Goal: Task Accomplishment & Management: Manage account settings

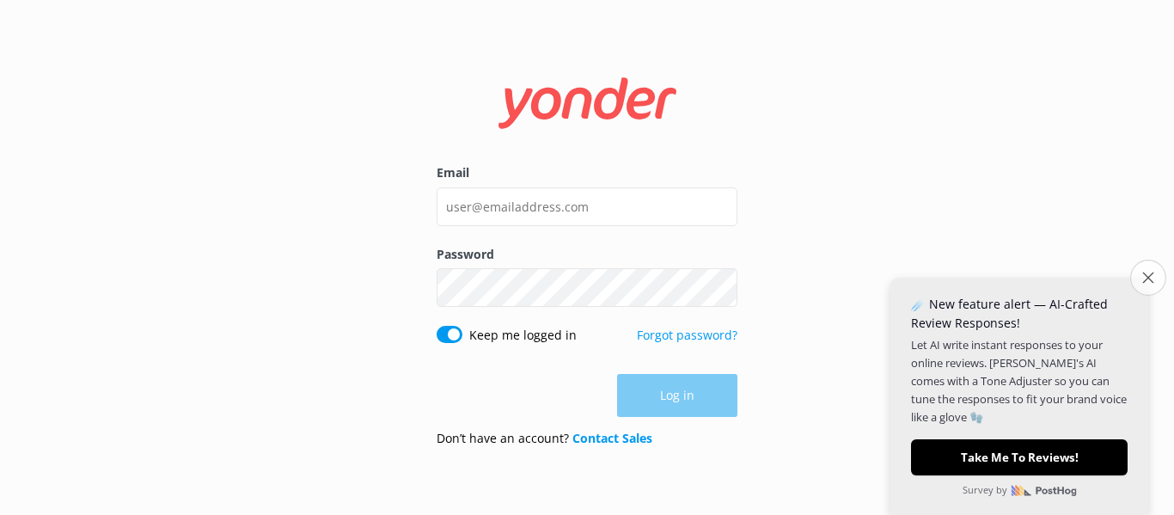
click at [1146, 273] on icon "Close survey" at bounding box center [1148, 277] width 11 height 11
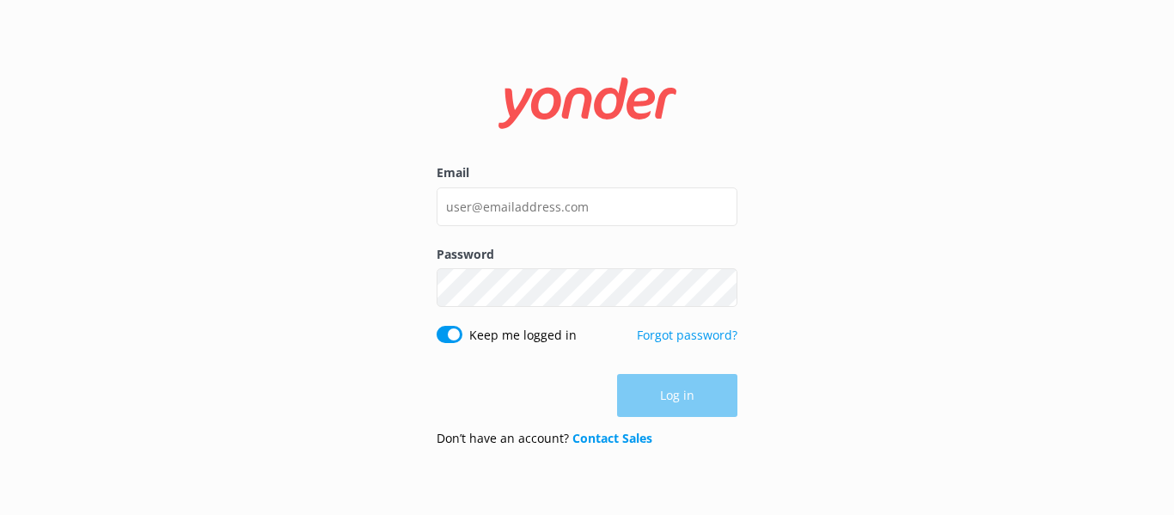
click at [526, 28] on div "Email Password Show password Keep me logged in Forgot password? Log in Don’t ha…" at bounding box center [587, 257] width 1174 height 515
click at [280, 73] on div "Email Password Show password Keep me logged in Forgot password? Log in Don’t ha…" at bounding box center [587, 257] width 1174 height 515
